Goal: Communication & Community: Participate in discussion

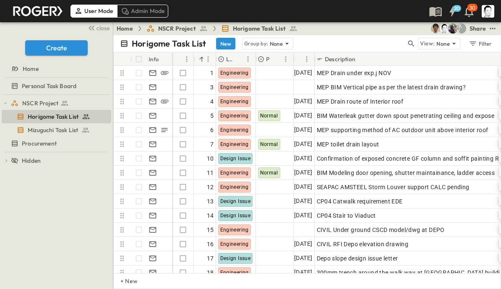
click at [411, 46] on icon "button" at bounding box center [411, 43] width 8 height 8
click at [382, 43] on input "text" at bounding box center [367, 43] width 59 height 12
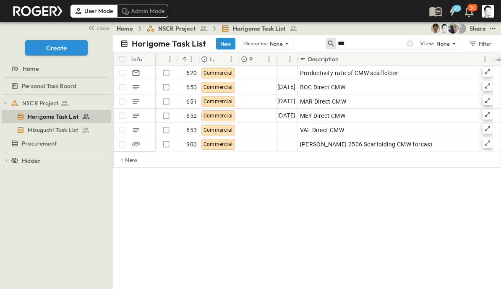
type input "***"
click at [488, 128] on icon at bounding box center [487, 128] width 7 height 7
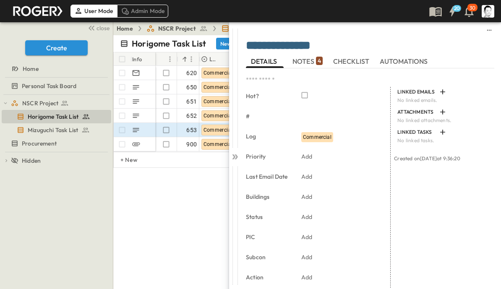
click at [234, 156] on icon at bounding box center [233, 156] width 3 height 5
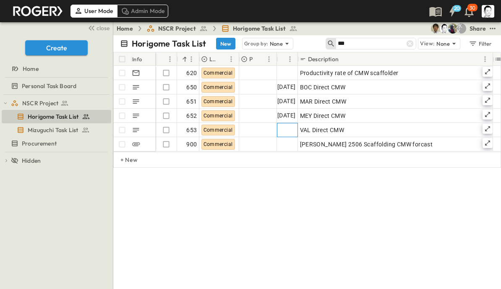
click at [287, 130] on div at bounding box center [287, 129] width 20 height 13
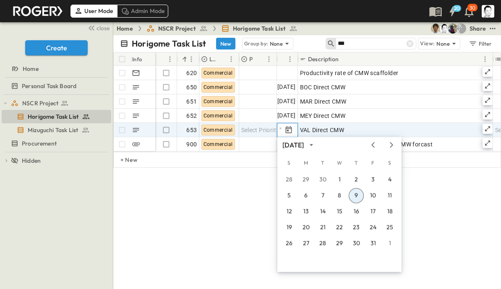
click at [358, 194] on button "9" at bounding box center [356, 195] width 15 height 15
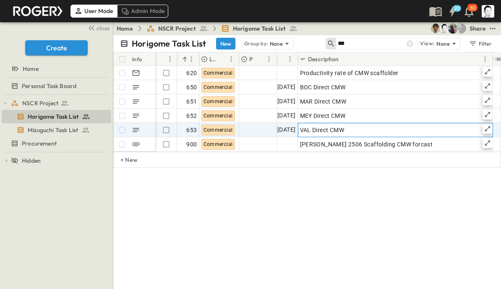
click at [487, 126] on icon at bounding box center [487, 128] width 7 height 7
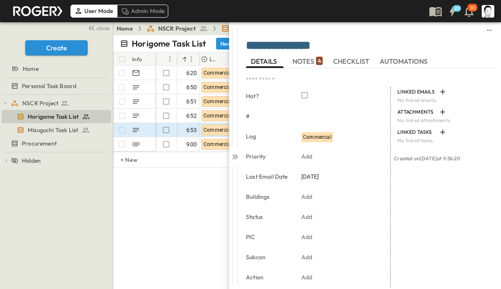
click at [314, 60] on span "NOTES 4" at bounding box center [308, 61] width 30 height 8
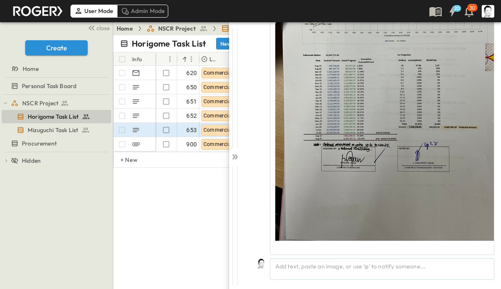
scroll to position [1202, 0]
click at [397, 265] on div "Add text, paste an image, or use '@' to notify someone..." at bounding box center [382, 269] width 225 height 21
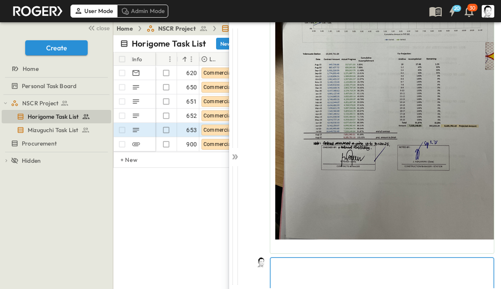
click at [383, 267] on p at bounding box center [382, 265] width 214 height 8
click at [427, 263] on p at bounding box center [382, 265] width 214 height 8
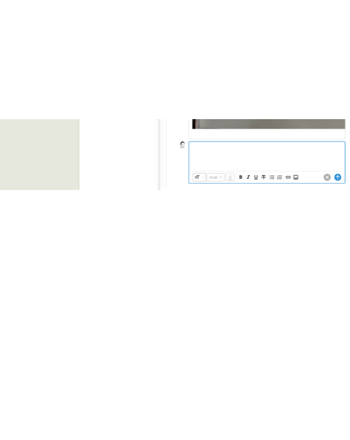
scroll to position [1241, 0]
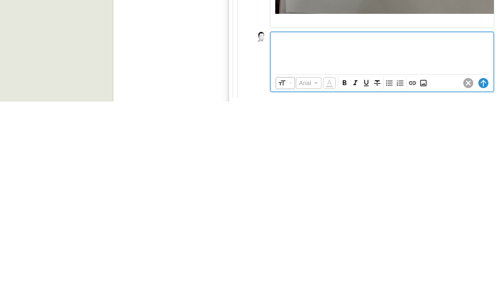
click at [423, 268] on icon "Insert Image" at bounding box center [423, 271] width 6 height 6
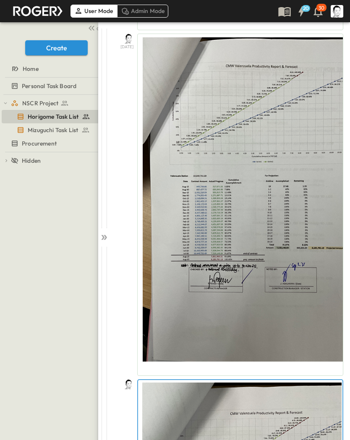
scroll to position [0, 0]
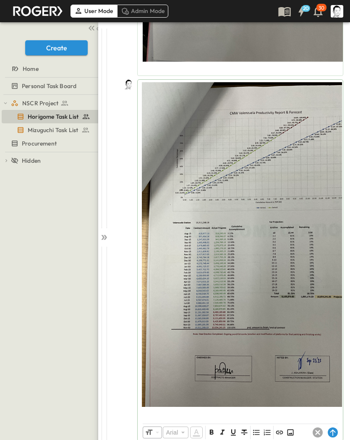
click at [329, 289] on circle at bounding box center [333, 433] width 10 height 10
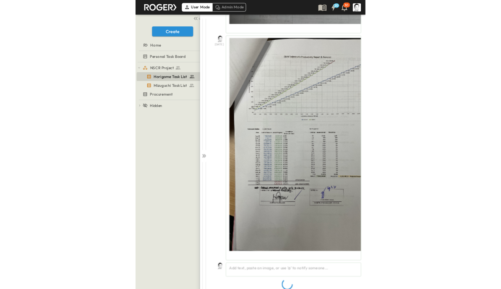
scroll to position [1040, 0]
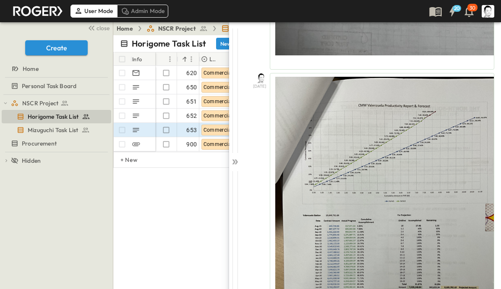
click at [239, 162] on div at bounding box center [235, 160] width 12 height 277
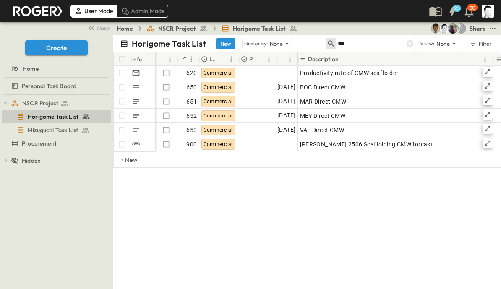
click at [412, 40] on icon at bounding box center [410, 43] width 8 height 8
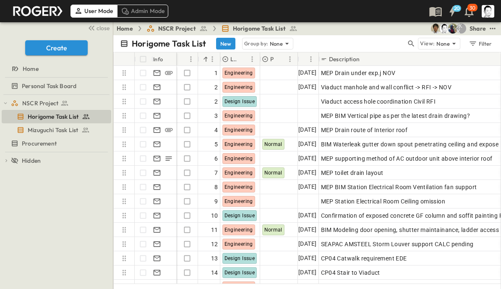
click at [413, 40] on icon "button" at bounding box center [411, 43] width 8 height 8
click at [384, 43] on input "text" at bounding box center [367, 43] width 59 height 12
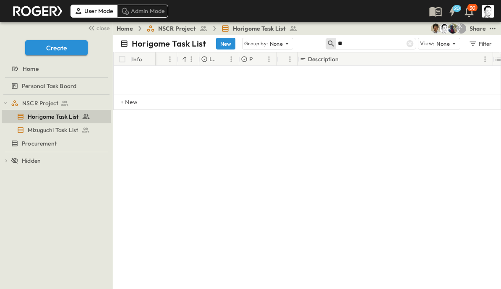
type input "*"
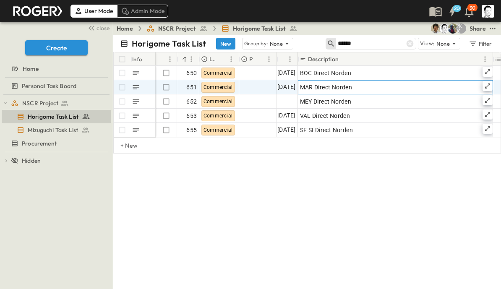
click at [489, 84] on icon at bounding box center [487, 86] width 5 height 5
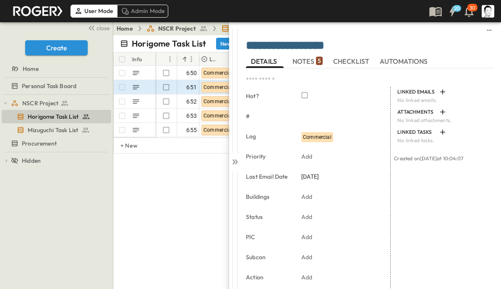
click at [312, 62] on span "NOTES 5" at bounding box center [308, 61] width 30 height 8
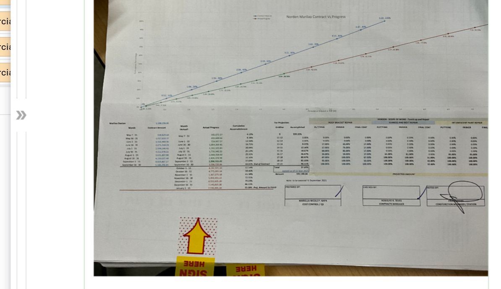
scroll to position [10, 0]
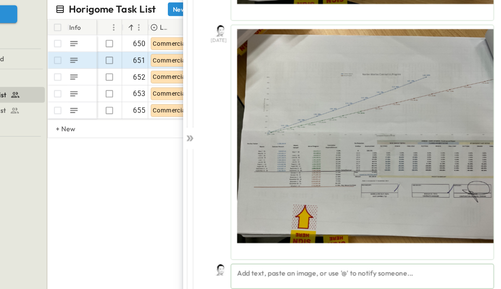
click at [304, 259] on div "Add text, paste an image, or use '@' to notify someone..." at bounding box center [382, 269] width 225 height 21
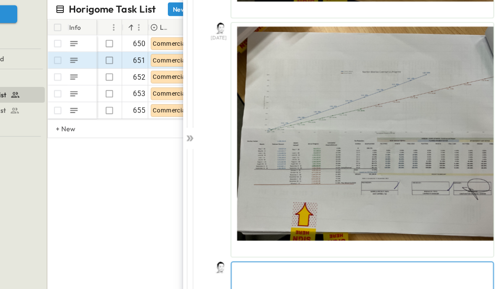
click at [326, 260] on p at bounding box center [382, 264] width 214 height 8
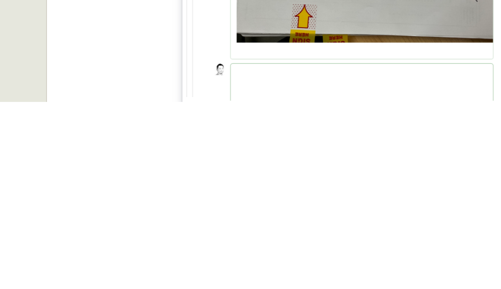
scroll to position [53, 0]
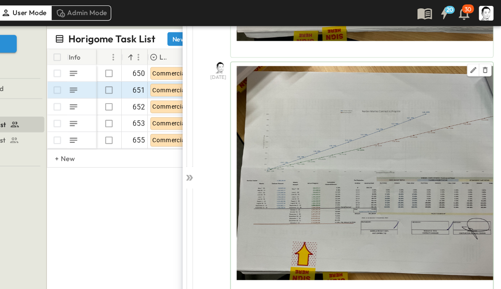
click at [403, 227] on img at bounding box center [396, 147] width 243 height 183
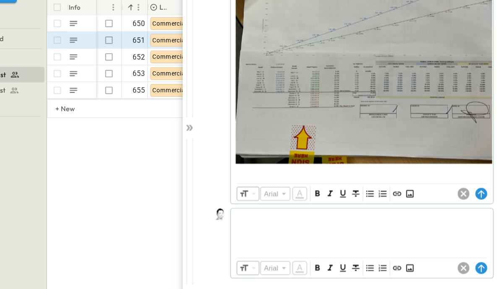
scroll to position [886, 0]
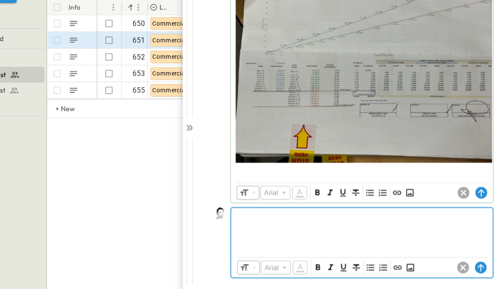
click at [419, 267] on icon "Insert Image" at bounding box center [423, 271] width 8 height 8
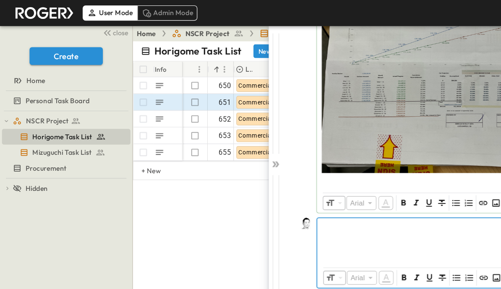
scroll to position [930, 0]
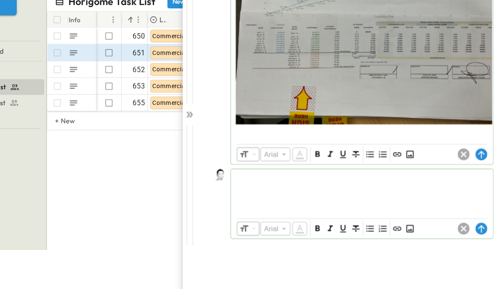
click at [479, 233] on icon at bounding box center [484, 238] width 10 height 10
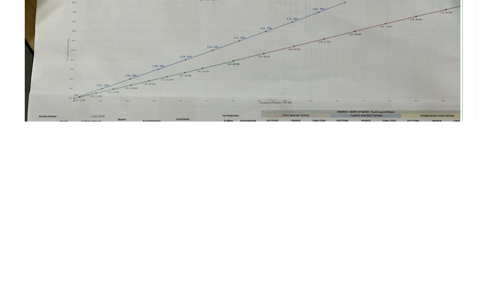
scroll to position [0, 0]
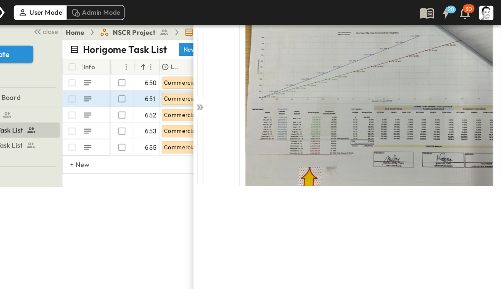
click at [229, 173] on div "**********" at bounding box center [365, 104] width 272 height 165
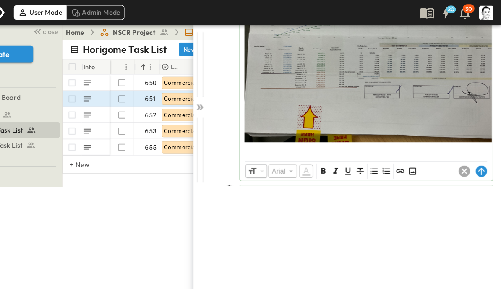
scroll to position [921, 0]
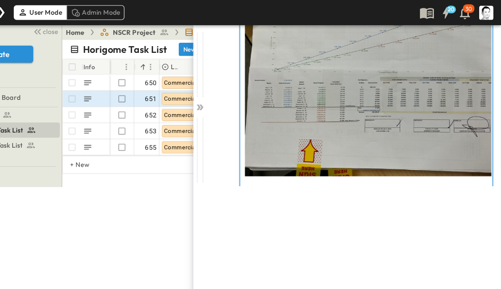
click at [328, 110] on img at bounding box center [396, 64] width 243 height 183
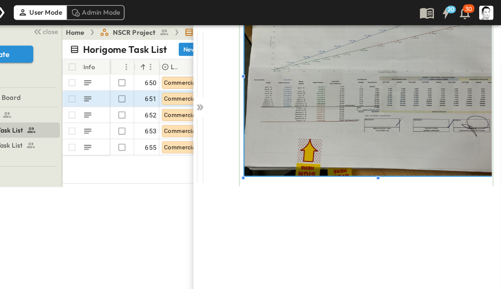
click at [229, 187] on div "**********" at bounding box center [365, 166] width 272 height 289
click at [229, 189] on div "**********" at bounding box center [365, 166] width 272 height 289
click at [231, 92] on icon at bounding box center [235, 95] width 8 height 8
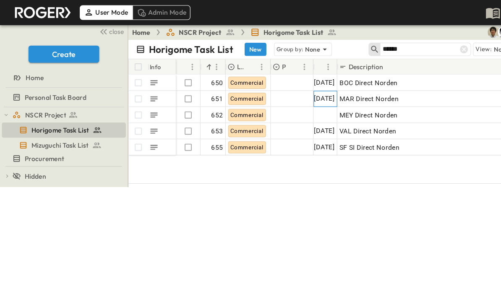
click at [287, 86] on span "[DATE]" at bounding box center [286, 87] width 18 height 10
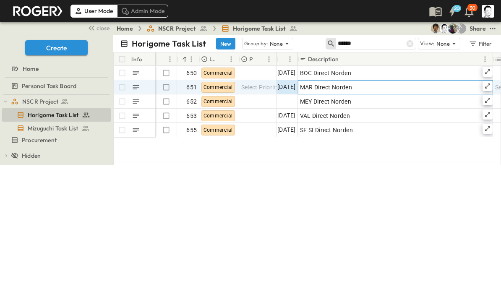
click at [484, 89] on icon at bounding box center [487, 86] width 7 height 7
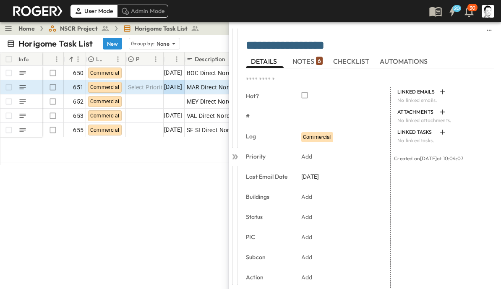
click at [307, 59] on span "NOTES 6" at bounding box center [308, 61] width 30 height 8
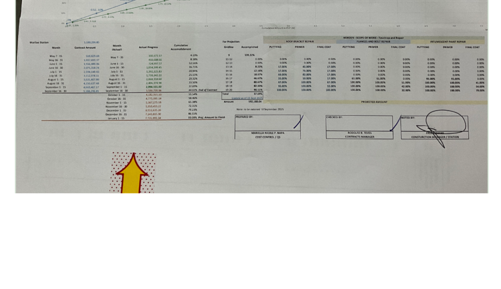
scroll to position [920, 0]
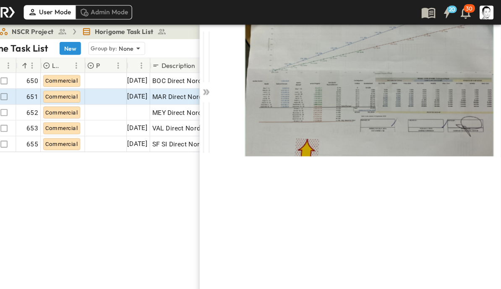
click at [232, 82] on icon at bounding box center [233, 83] width 3 height 5
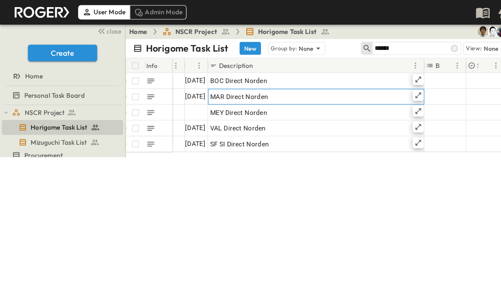
scroll to position [0, 110]
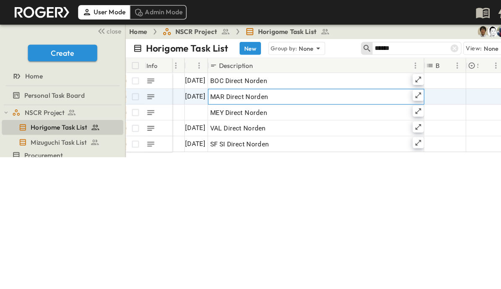
click at [376, 85] on icon at bounding box center [377, 86] width 7 height 7
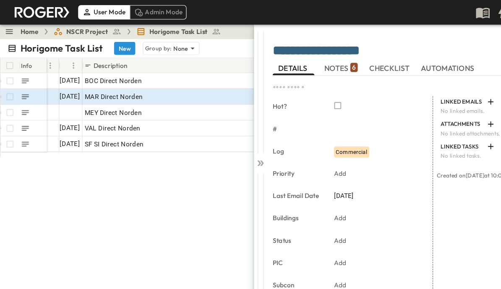
click at [310, 59] on span "NOTES 6" at bounding box center [308, 61] width 30 height 8
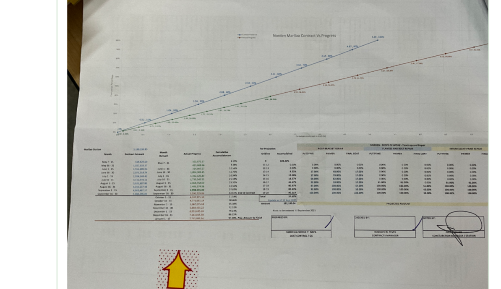
scroll to position [826, 0]
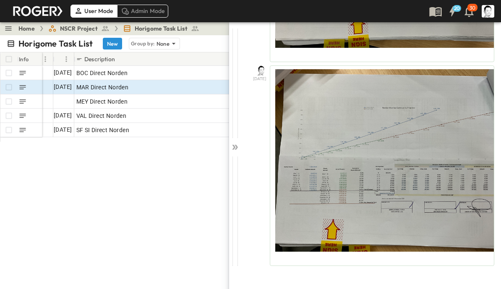
click at [237, 145] on icon at bounding box center [235, 147] width 8 height 8
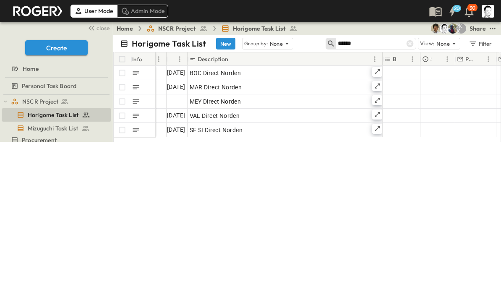
click at [374, 44] on input "******" at bounding box center [367, 43] width 59 height 12
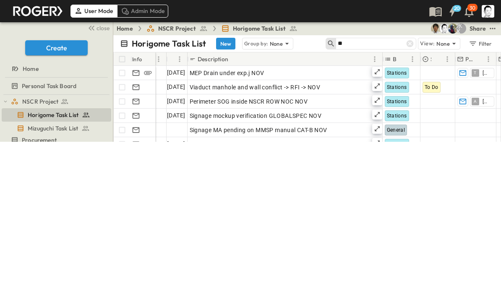
type input "*"
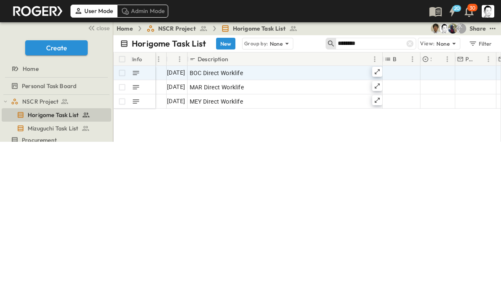
type input "********"
click at [377, 71] on icon at bounding box center [377, 71] width 7 height 7
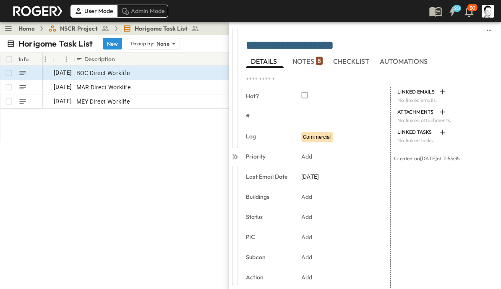
click at [312, 64] on span "NOTES 8" at bounding box center [308, 61] width 30 height 8
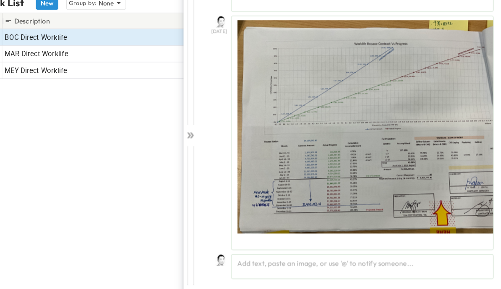
scroll to position [2217, 0]
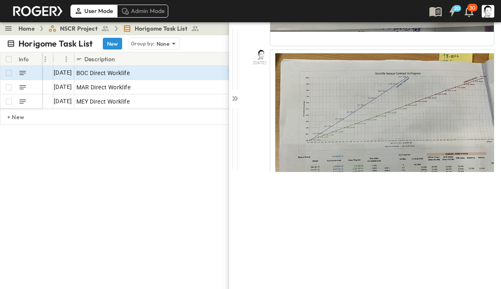
click at [230, 99] on div at bounding box center [235, 97] width 12 height 150
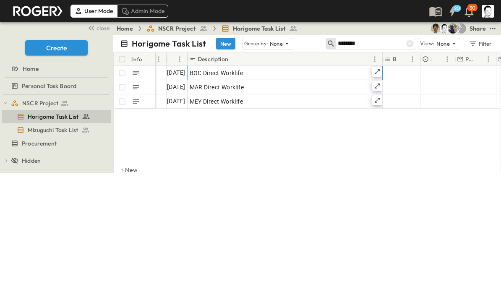
click at [376, 71] on icon at bounding box center [377, 71] width 7 height 7
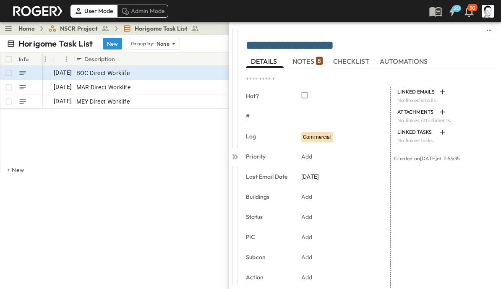
click at [313, 64] on span "NOTES 8" at bounding box center [308, 61] width 30 height 8
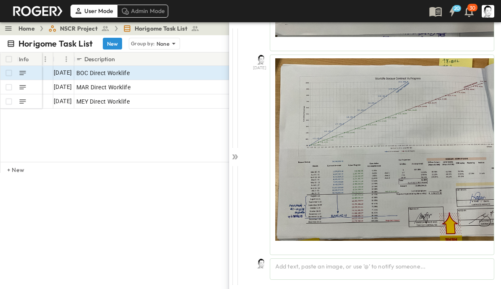
scroll to position [2217, 0]
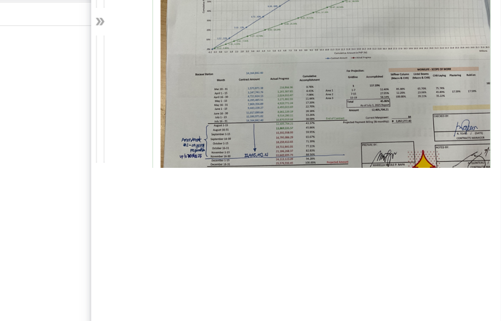
click at [229, 22] on div at bounding box center [235, 120] width 12 height 197
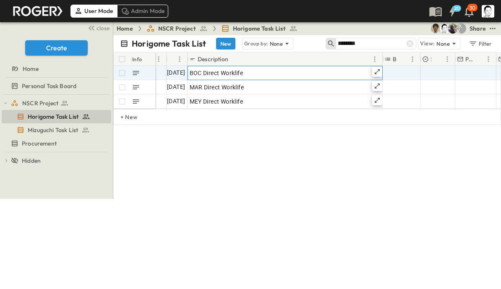
click at [376, 73] on icon at bounding box center [377, 71] width 7 height 7
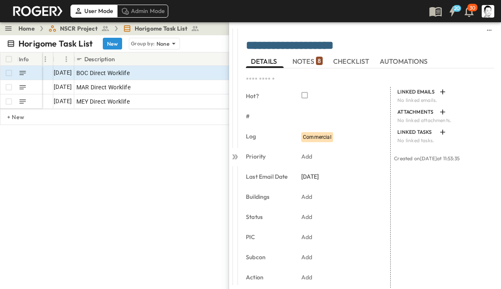
click at [308, 60] on span "NOTES 8" at bounding box center [308, 61] width 30 height 8
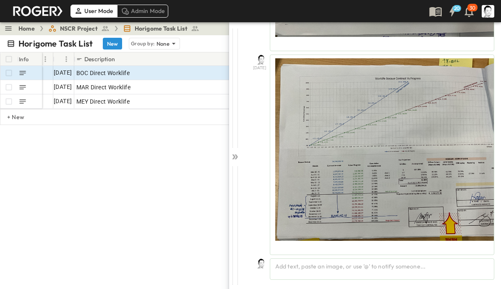
scroll to position [2217, 0]
click at [376, 269] on div "Add text, paste an image, or use '@' to notify someone..." at bounding box center [382, 269] width 225 height 21
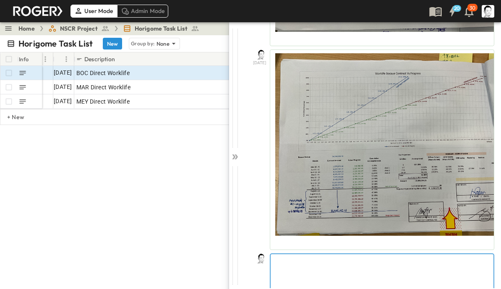
click at [324, 265] on p at bounding box center [382, 261] width 214 height 8
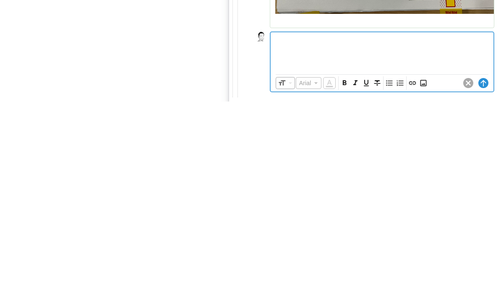
scroll to position [2257, 0]
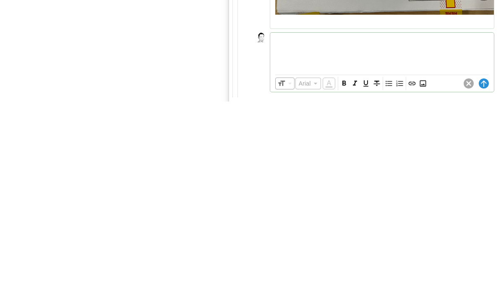
click at [423, 268] on icon "Insert Image" at bounding box center [423, 271] width 6 height 6
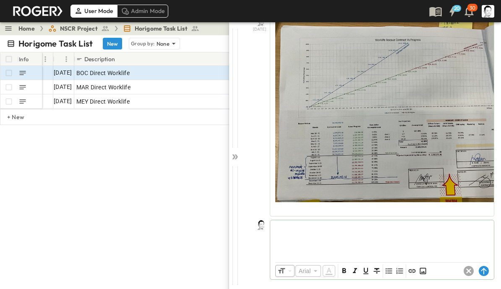
click at [481, 271] on circle at bounding box center [484, 271] width 10 height 10
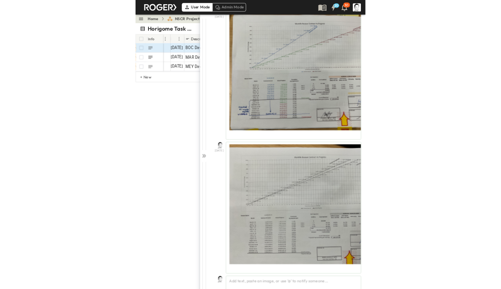
scroll to position [2260, 0]
